Goal: Task Accomplishment & Management: Use online tool/utility

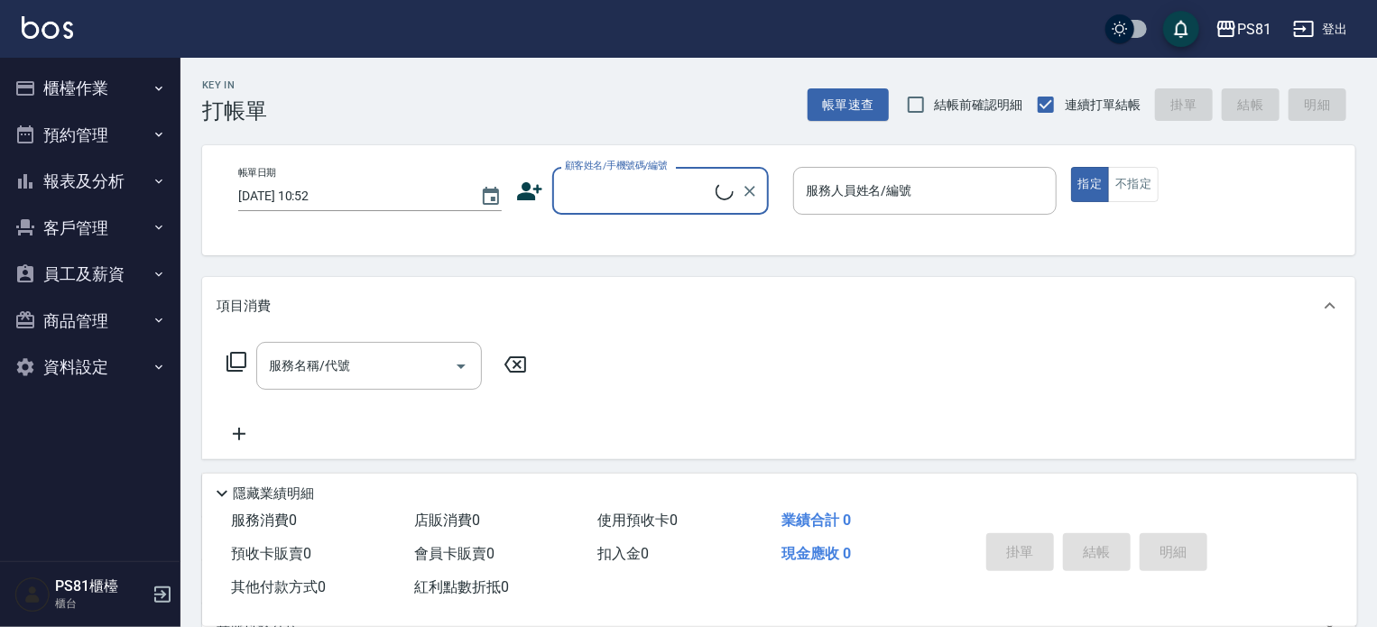
click at [68, 84] on button "櫃檯作業" at bounding box center [90, 88] width 166 height 47
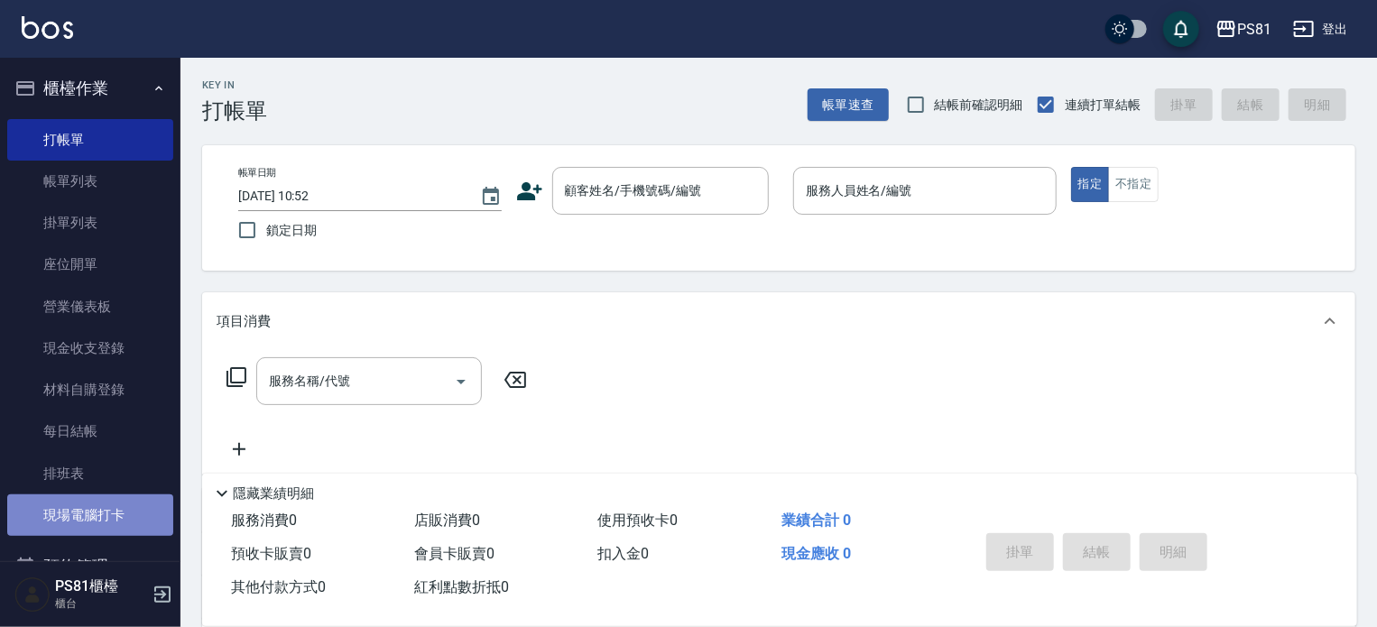
click at [125, 501] on link "現場電腦打卡" at bounding box center [90, 516] width 166 height 42
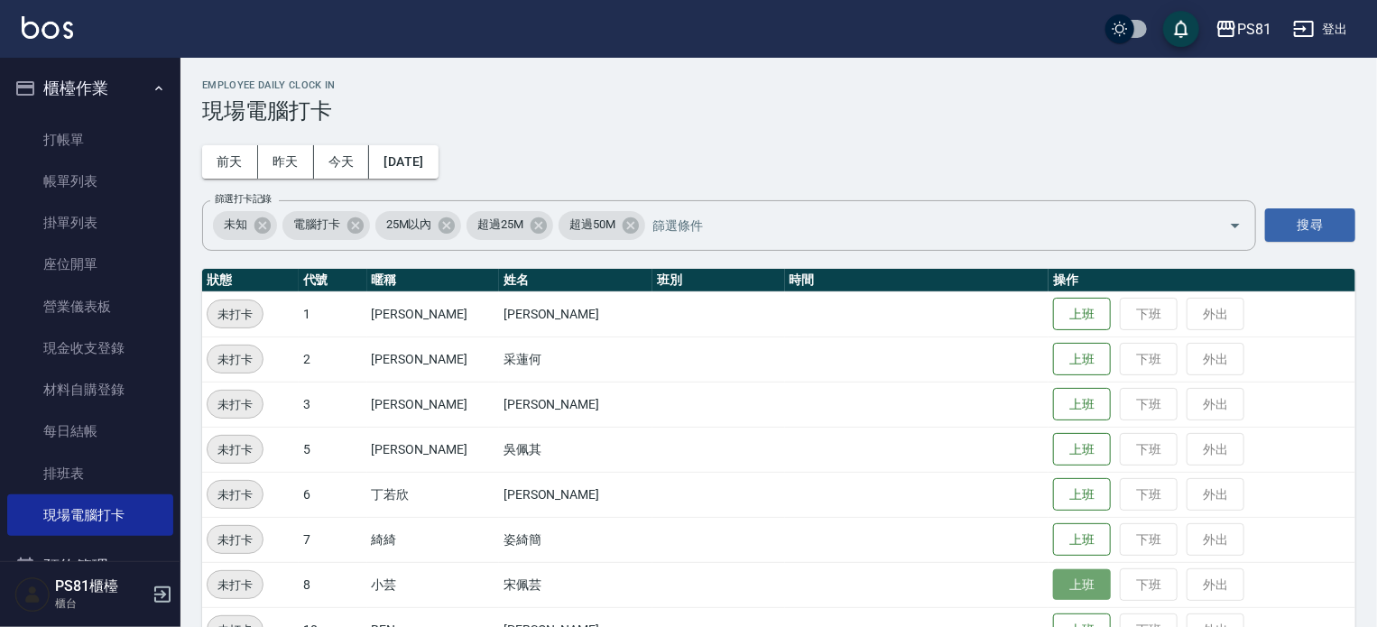
click at [1053, 589] on button "上班" at bounding box center [1082, 586] width 58 height 32
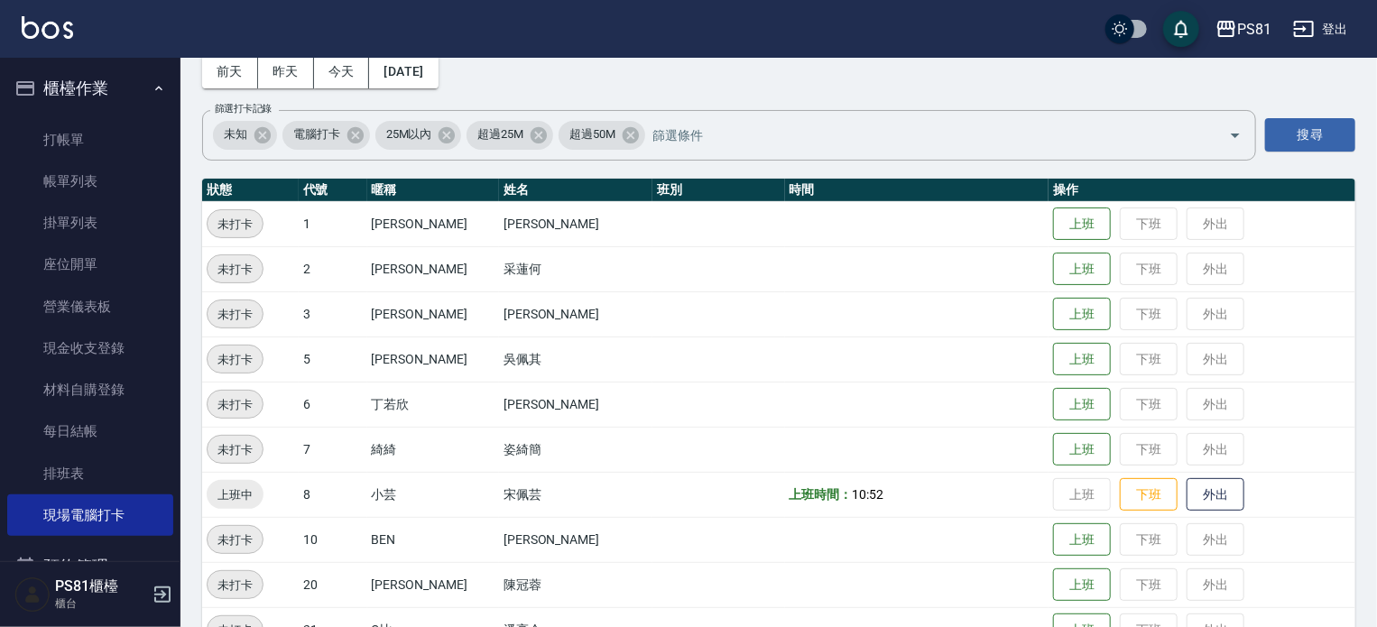
scroll to position [181, 0]
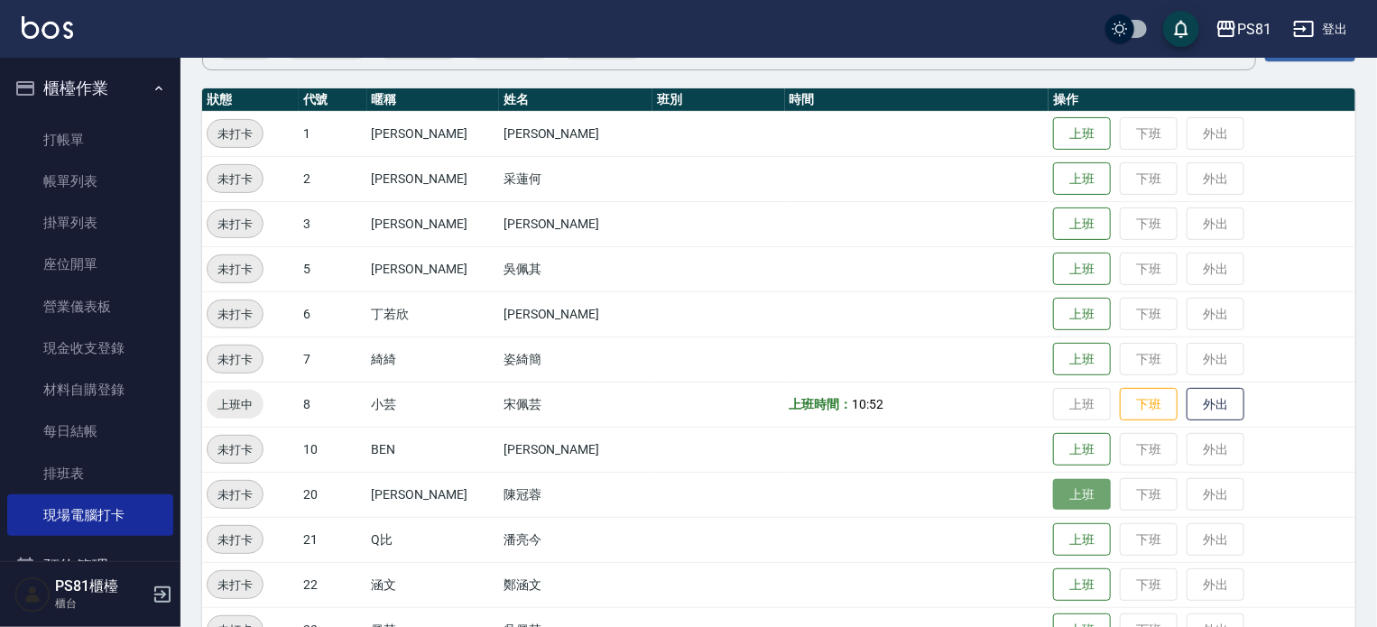
click at [1053, 492] on button "上班" at bounding box center [1082, 495] width 58 height 32
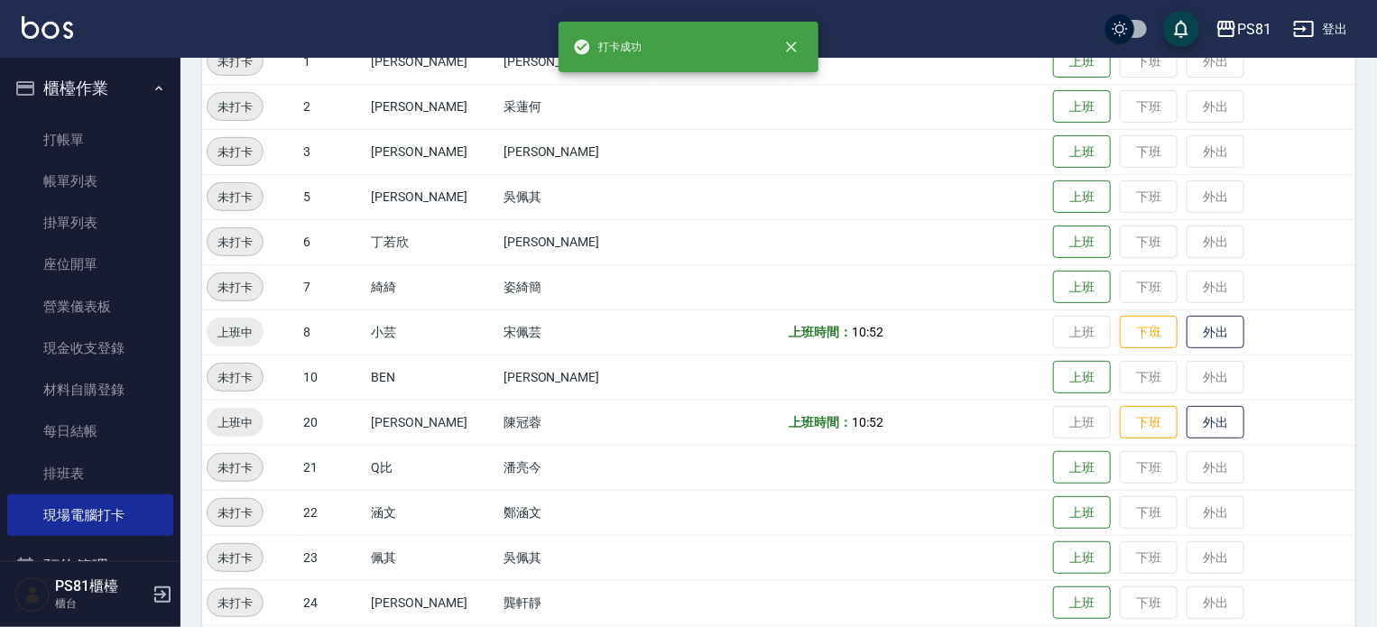
scroll to position [361, 0]
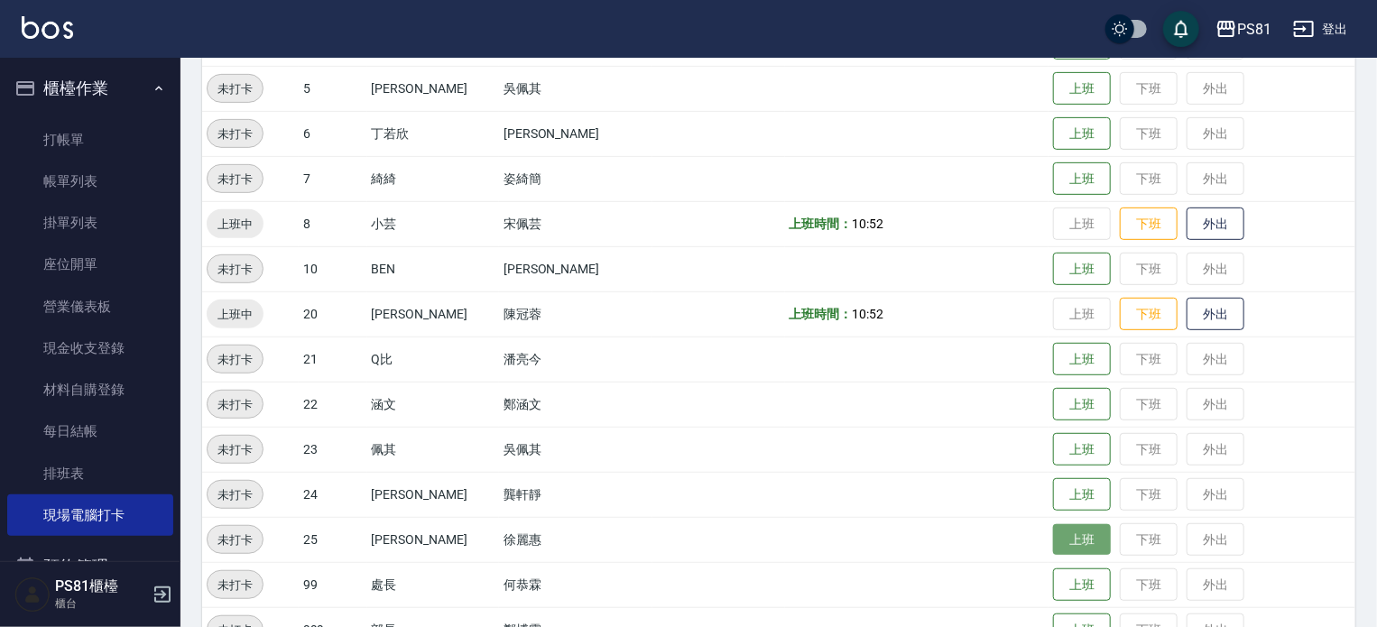
click at [1080, 544] on button "上班" at bounding box center [1082, 540] width 58 height 32
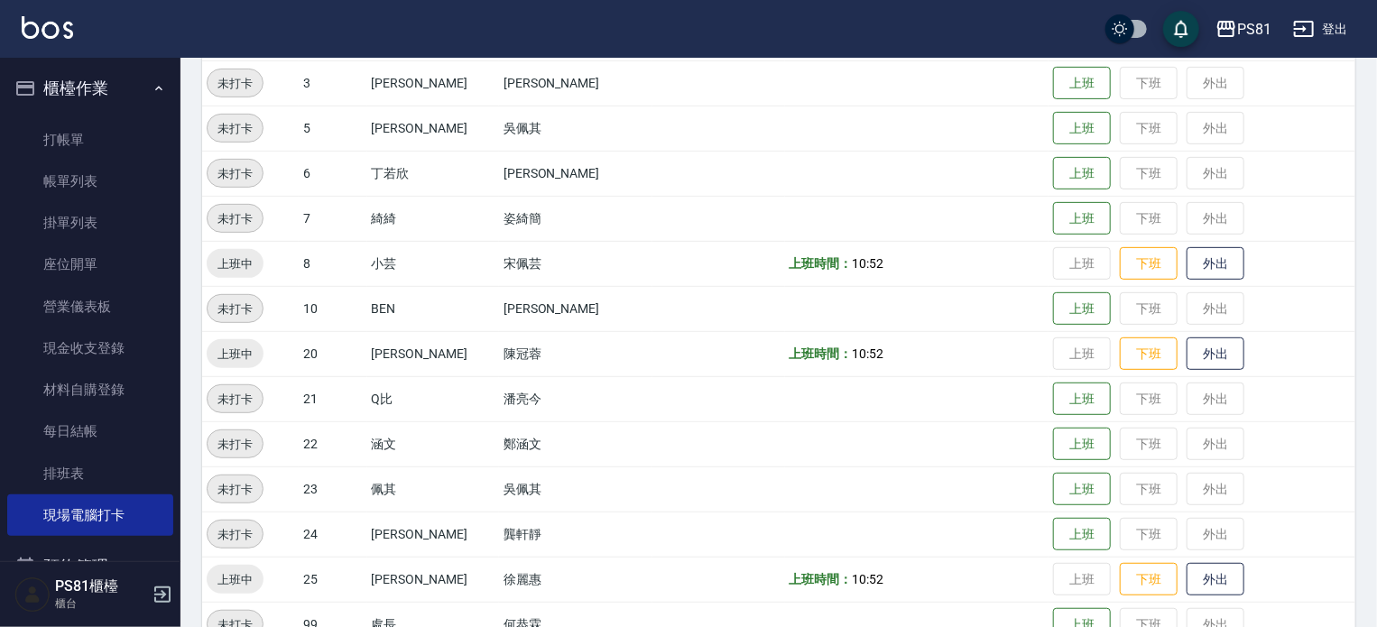
scroll to position [90, 0]
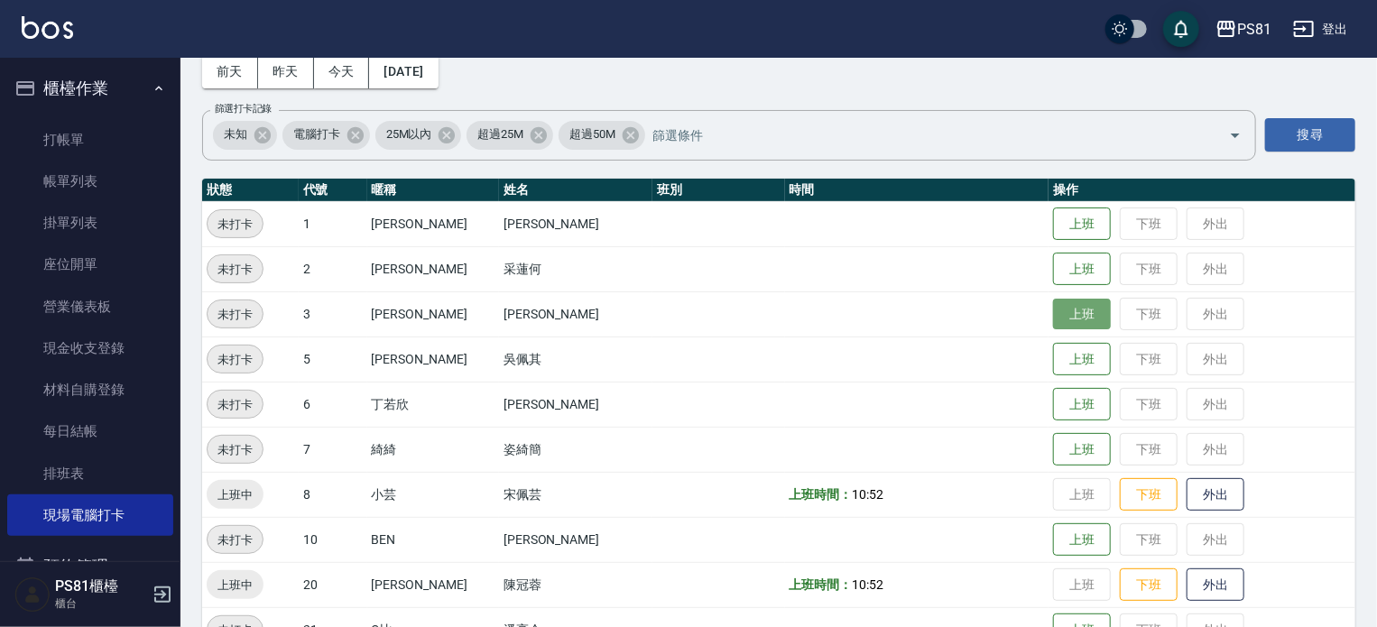
click at [1058, 313] on button "上班" at bounding box center [1082, 315] width 58 height 32
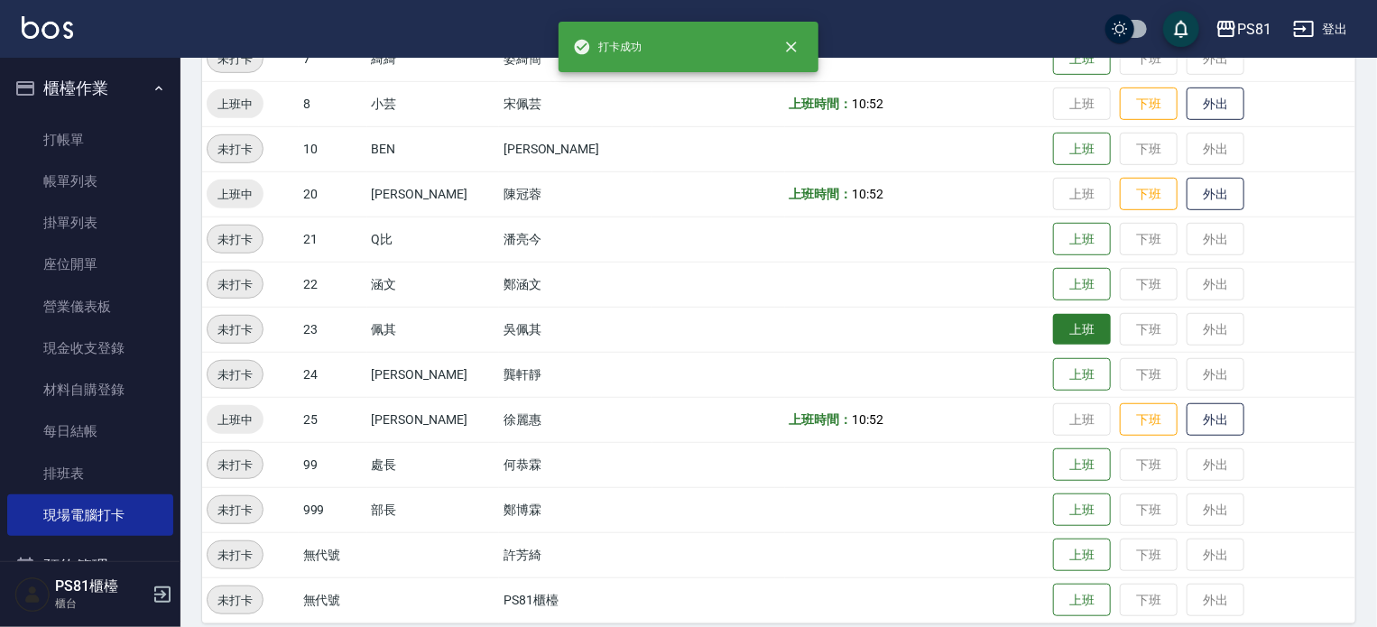
scroll to position [498, 0]
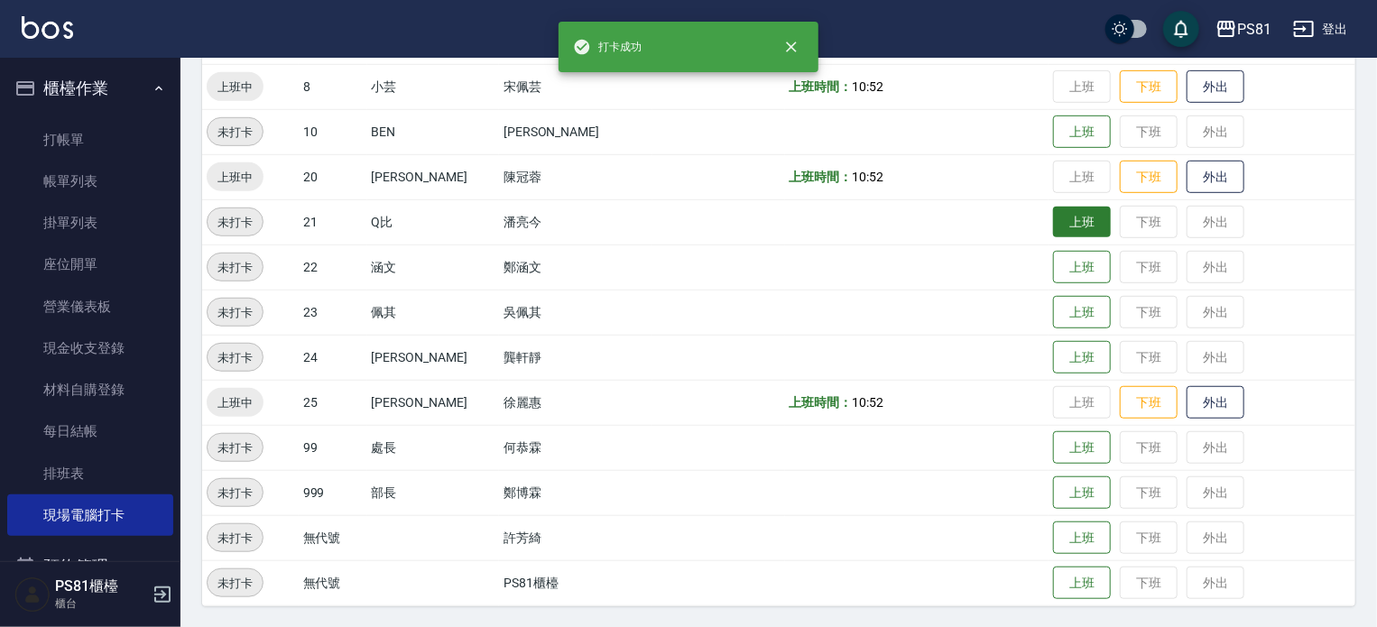
click at [1069, 216] on button "上班" at bounding box center [1082, 223] width 58 height 32
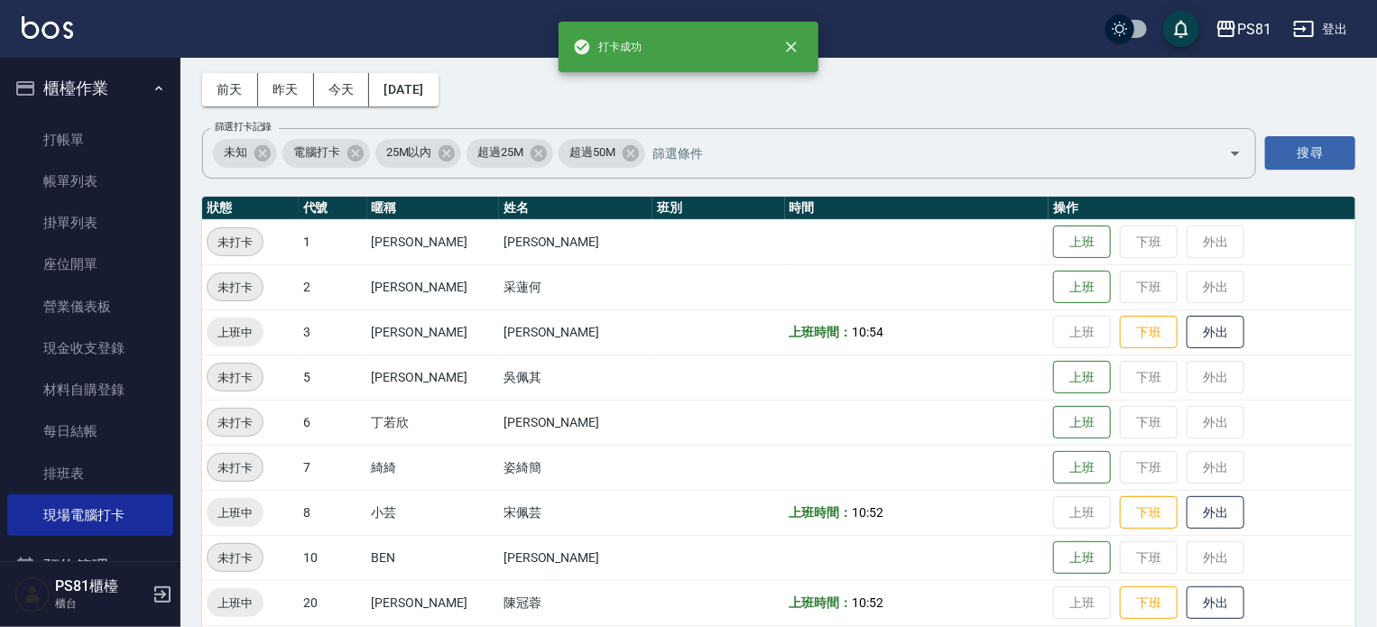
scroll to position [47, 0]
